Goal: Transaction & Acquisition: Purchase product/service

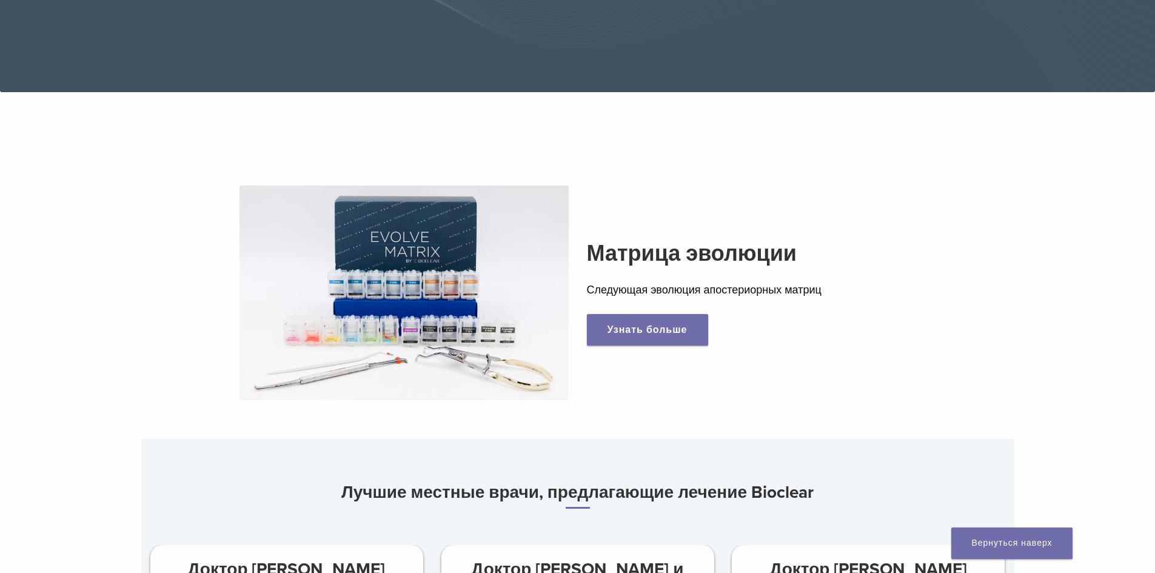
scroll to position [364, 0]
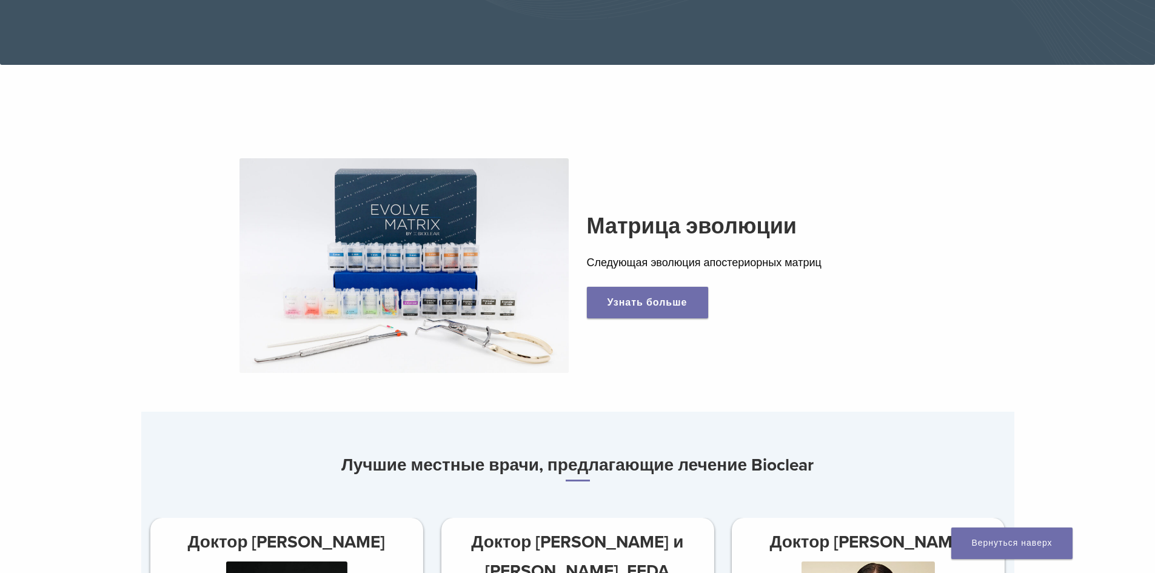
click at [501, 294] on img at bounding box center [404, 265] width 329 height 215
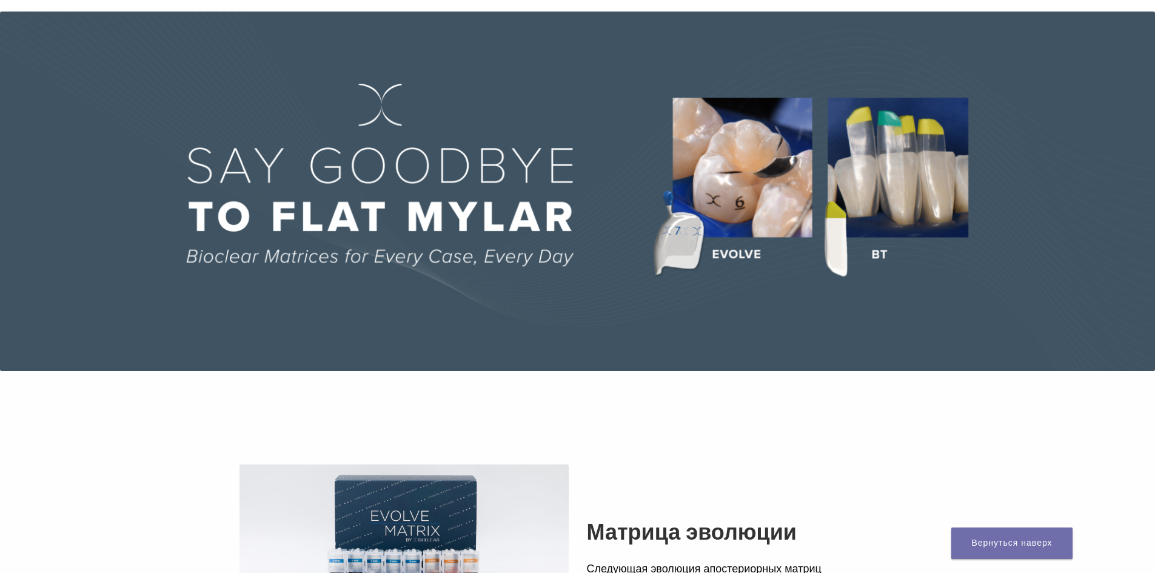
scroll to position [0, 0]
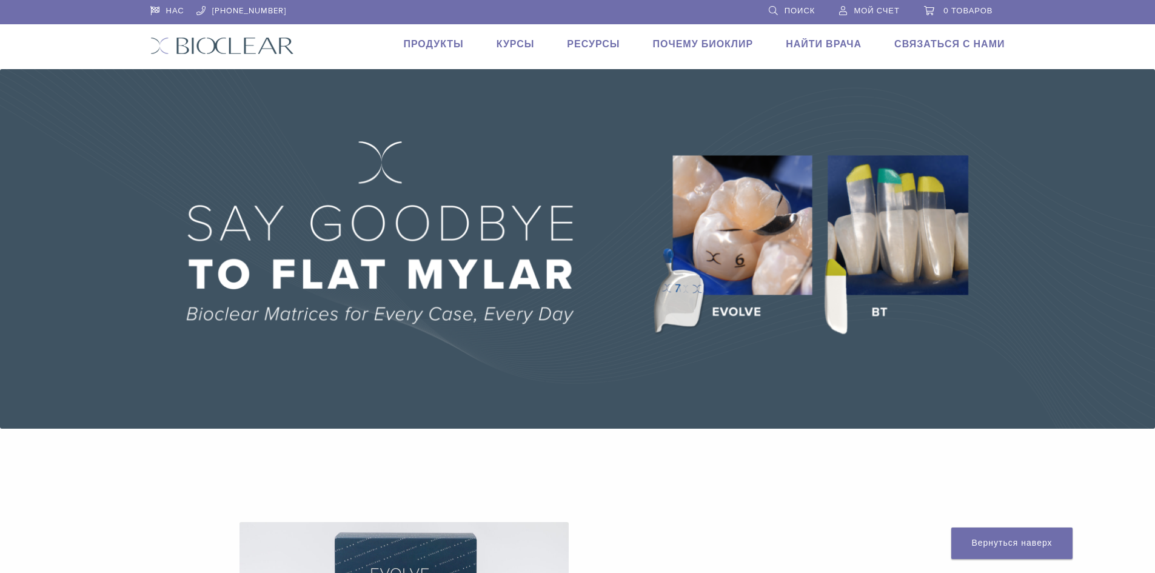
click at [463, 44] on font "Продукты" at bounding box center [433, 44] width 60 height 12
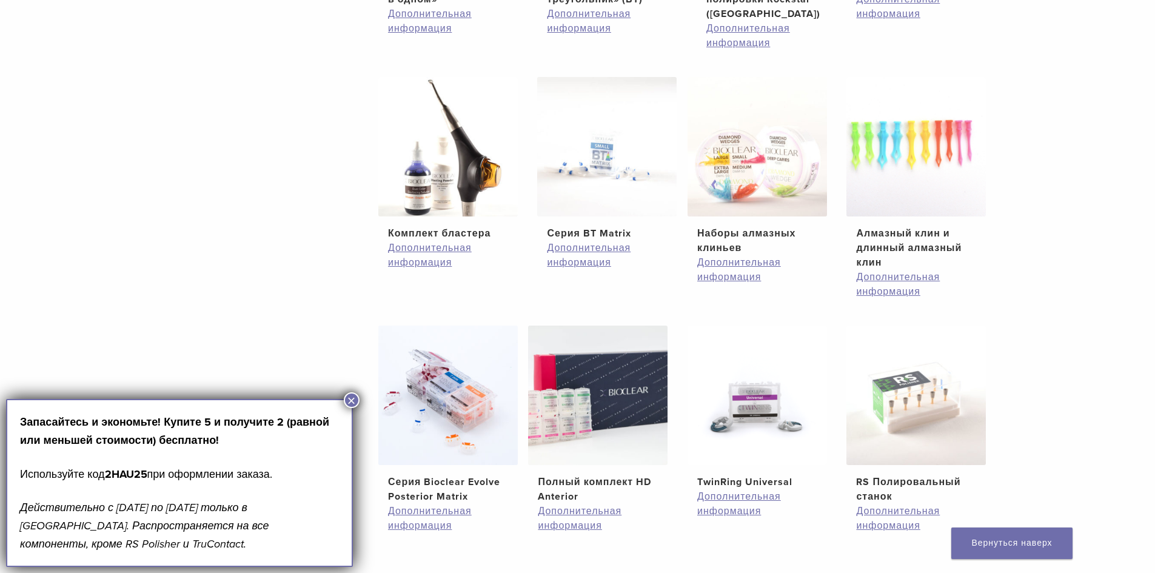
scroll to position [182, 0]
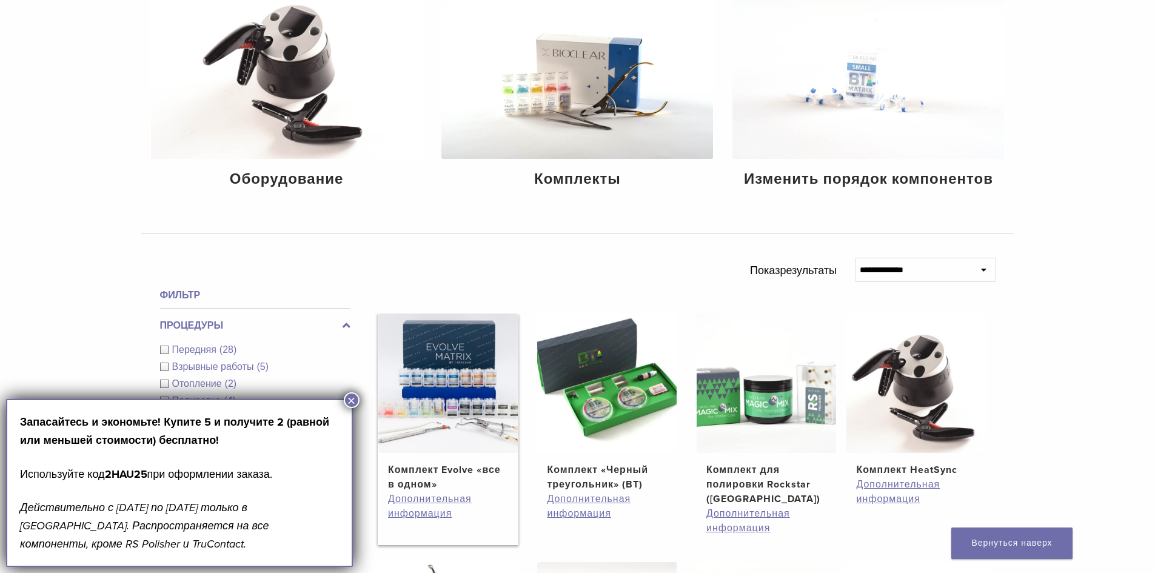
click at [443, 373] on img at bounding box center [447, 383] width 139 height 139
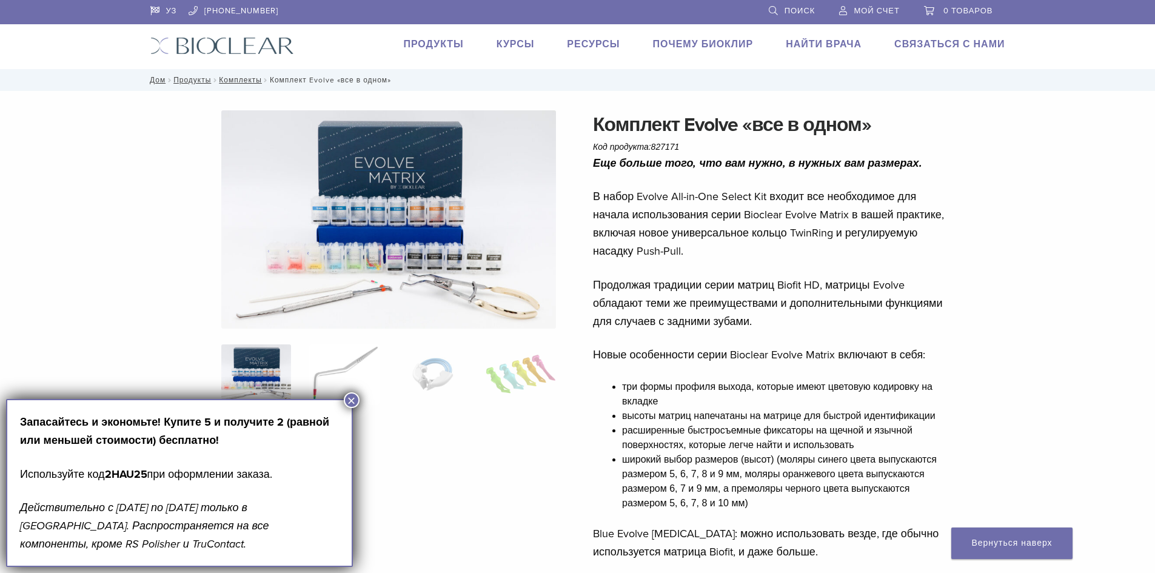
click at [351, 376] on img at bounding box center [344, 374] width 70 height 61
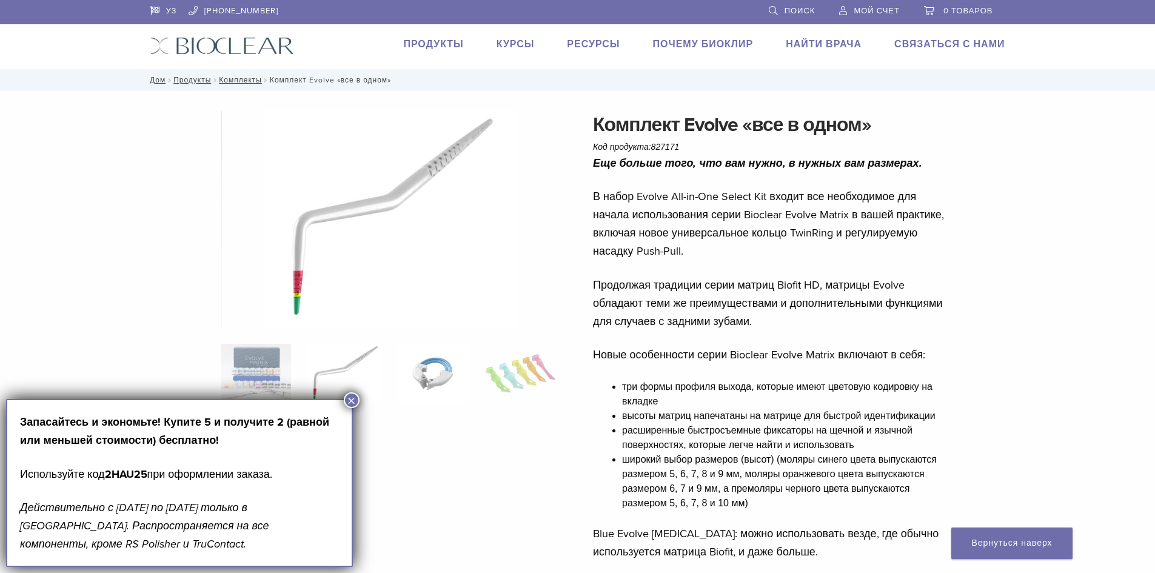
click at [401, 375] on img at bounding box center [433, 374] width 70 height 61
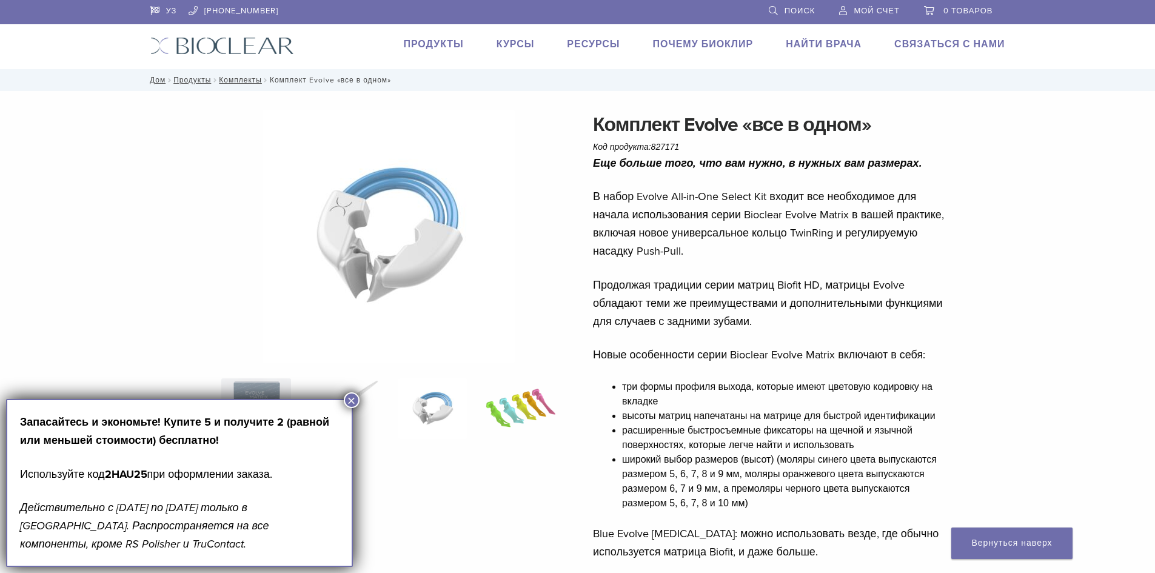
click at [504, 406] on img at bounding box center [521, 408] width 70 height 61
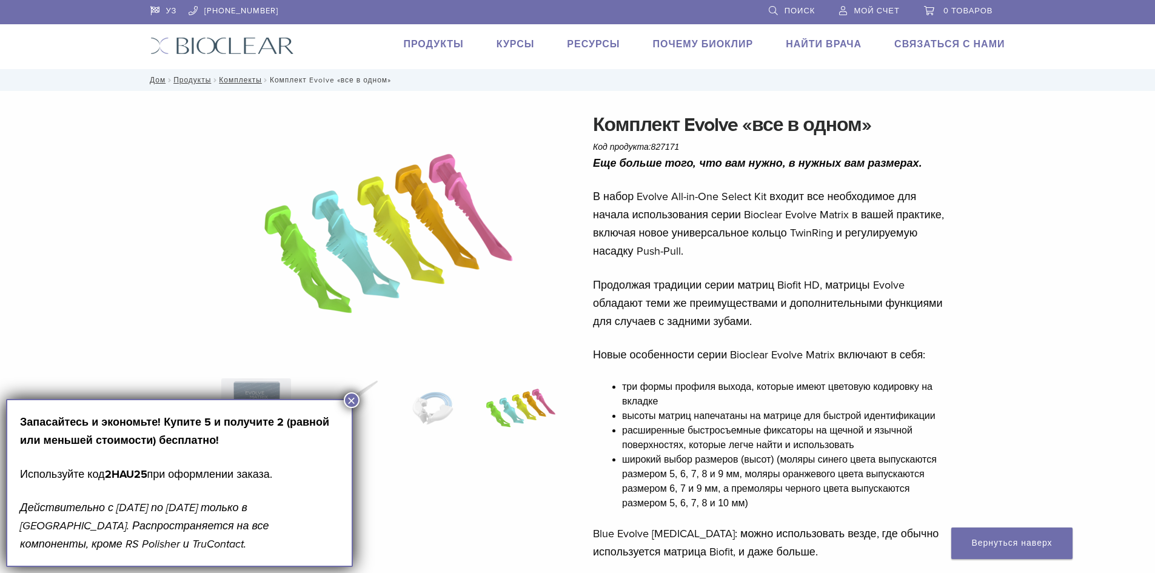
click at [351, 402] on font "×" at bounding box center [351, 400] width 8 height 16
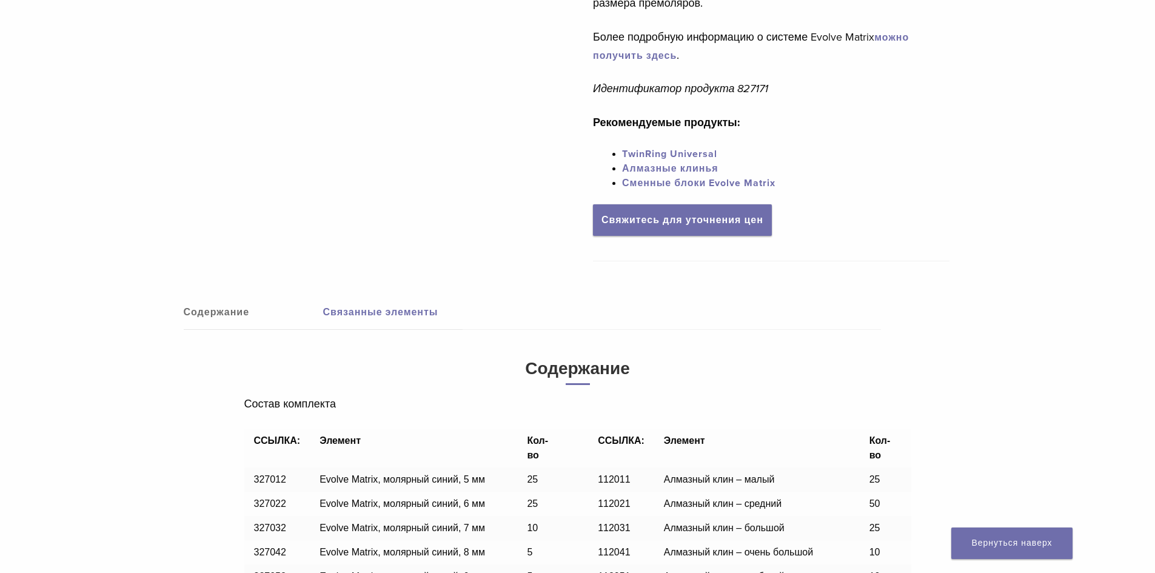
scroll to position [424, 0]
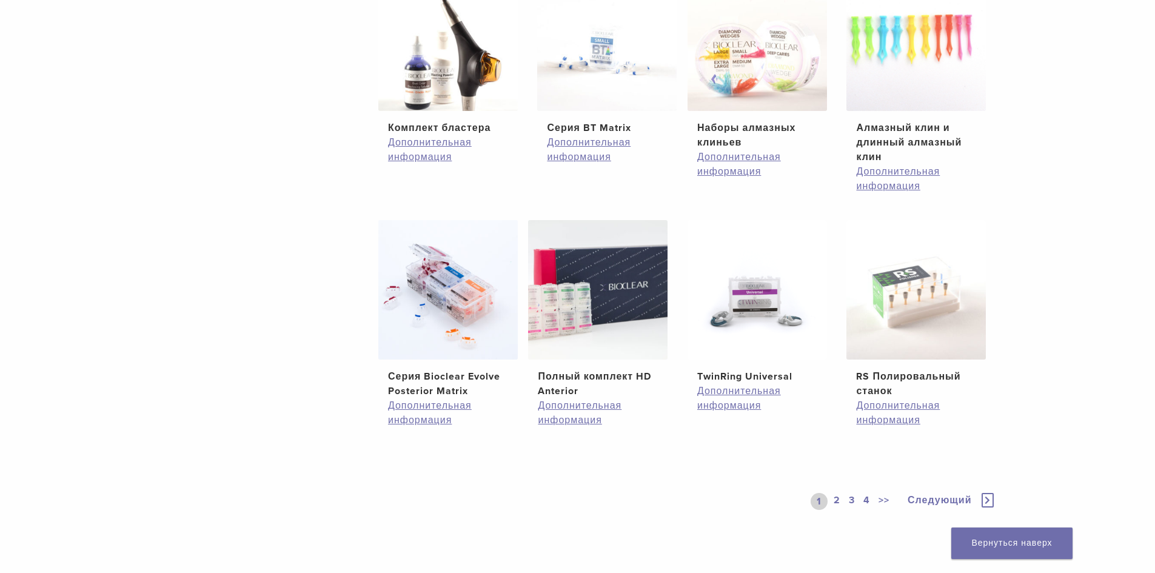
scroll to position [788, 0]
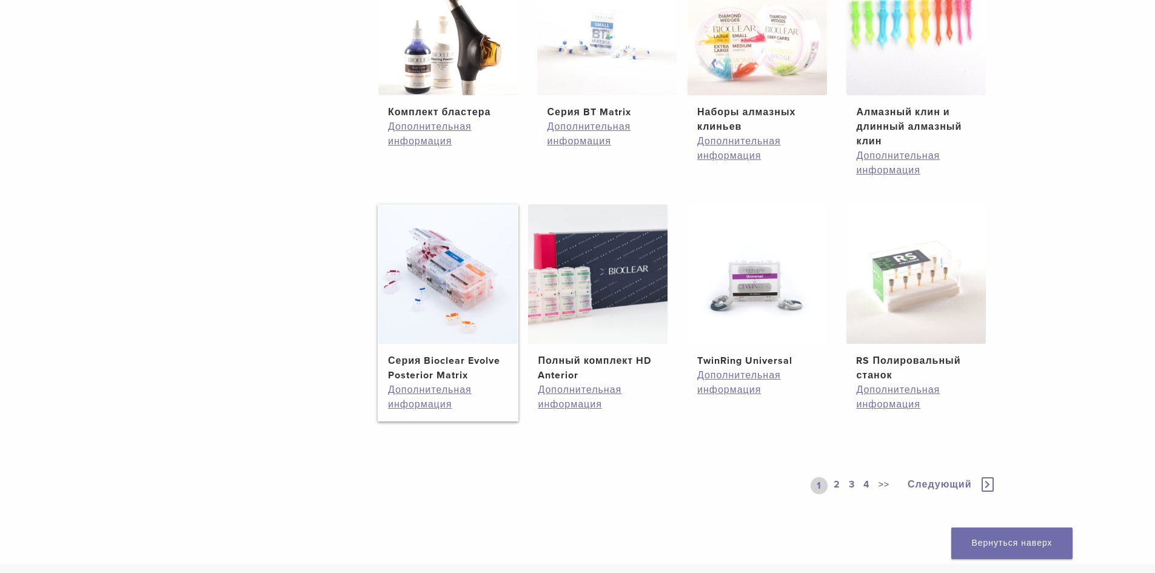
click at [455, 278] on img at bounding box center [447, 273] width 139 height 139
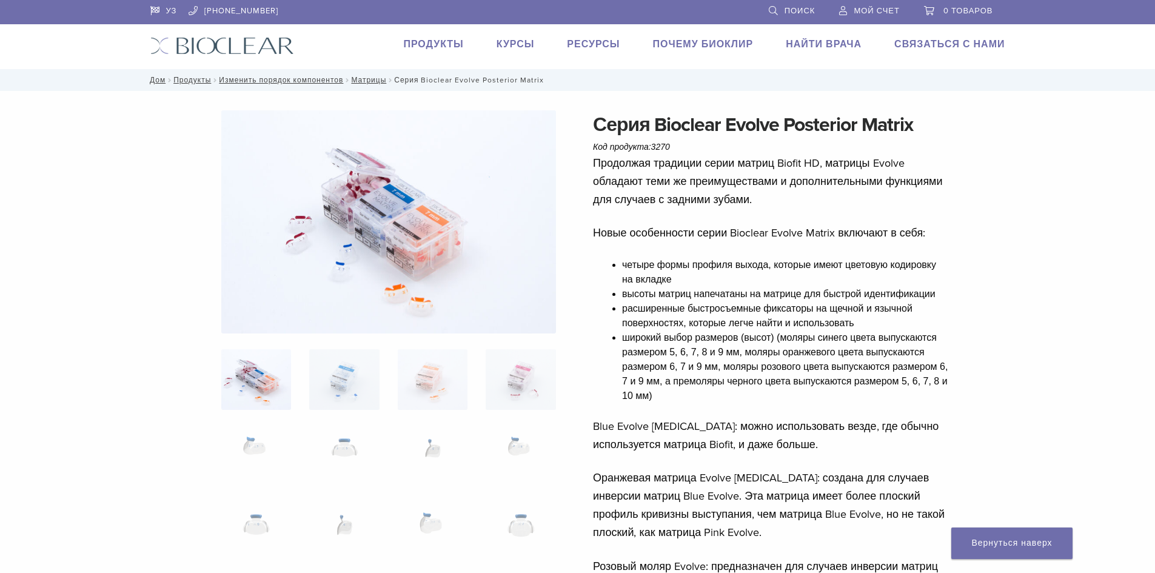
click at [168, 11] on font "УЗ" at bounding box center [171, 11] width 11 height 10
click at [175, 11] on ul "УЗ [PHONE_NUMBER] Поиск Мой счет 0 товаров" at bounding box center [577, 11] width 855 height 22
click at [168, 10] on font "УЗ" at bounding box center [171, 11] width 11 height 10
click at [267, 47] on img at bounding box center [222, 46] width 144 height 18
